Goal: Information Seeking & Learning: Learn about a topic

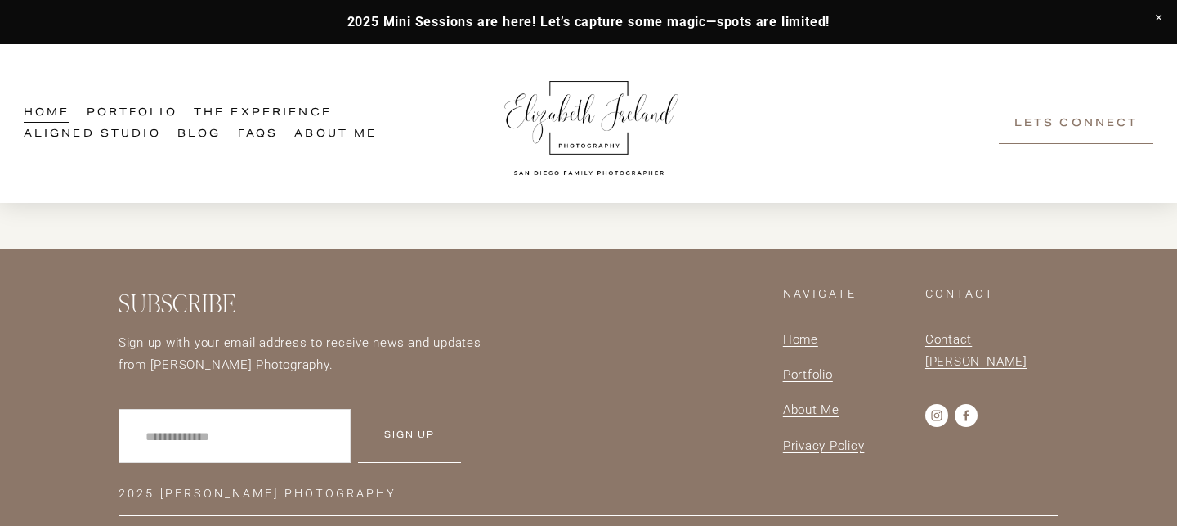
scroll to position [4334, 0]
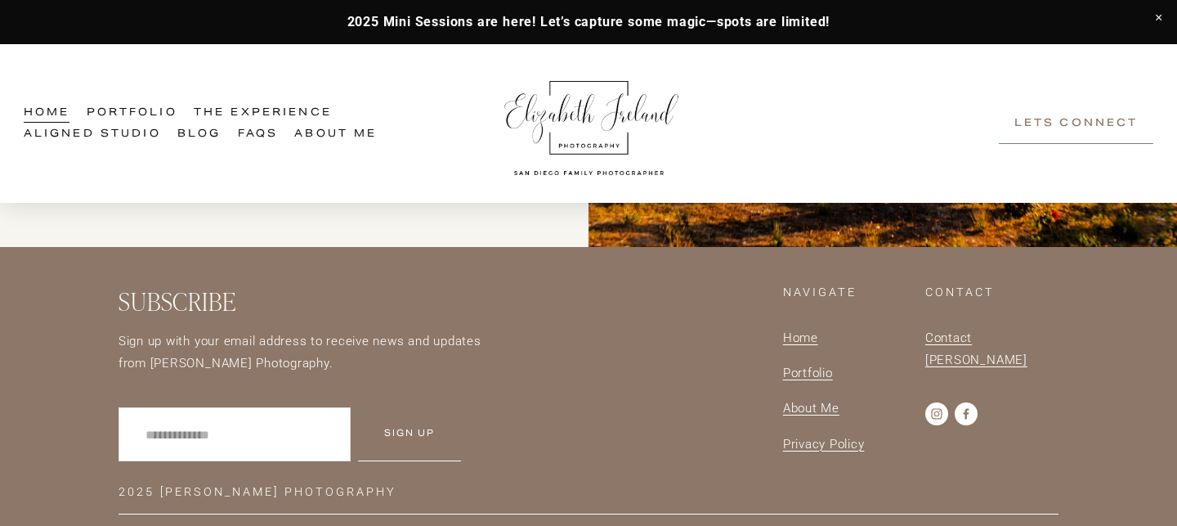
click at [814, 366] on span "Portfolio" at bounding box center [808, 373] width 50 height 15
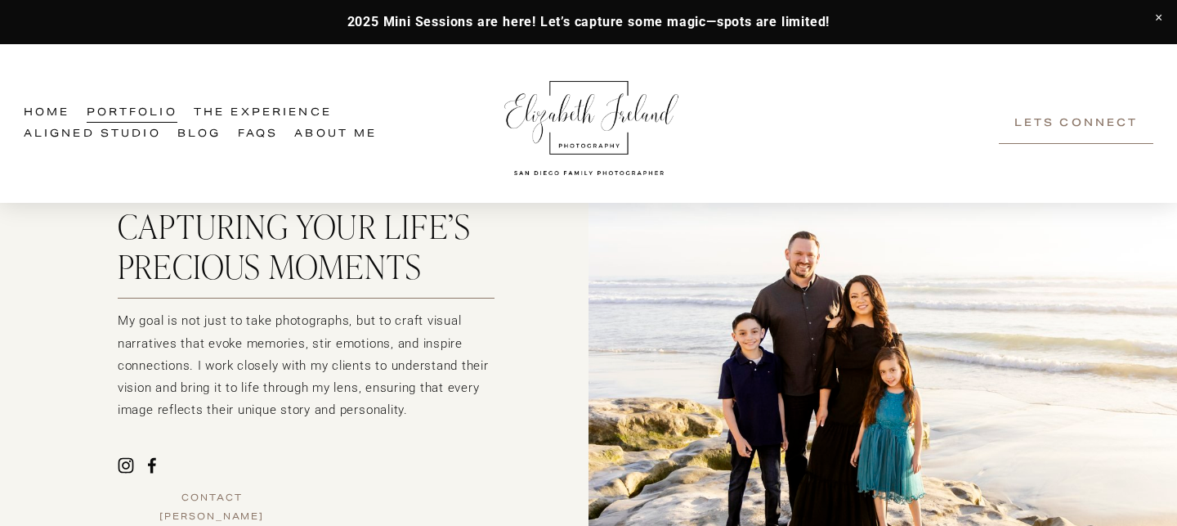
scroll to position [134, 0]
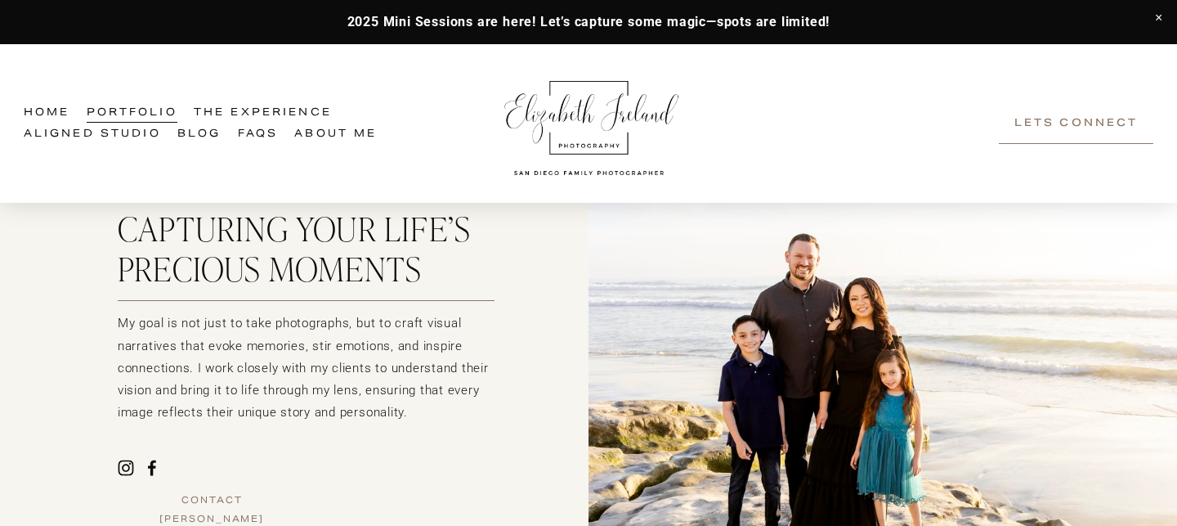
click at [249, 108] on span "The Experience" at bounding box center [263, 113] width 138 height 19
click at [0, 0] on span "Branding Experience" at bounding box center [0, 0] width 0 height 0
